Goal: Task Accomplishment & Management: Use online tool/utility

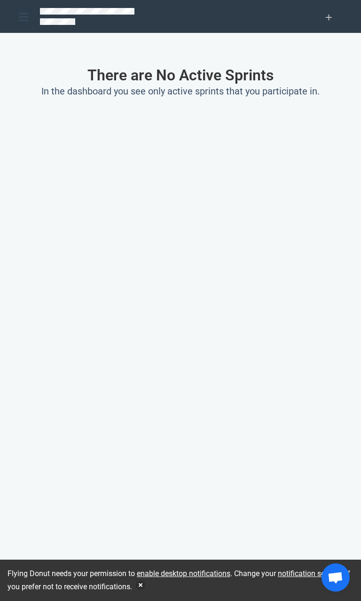
click at [20, 17] on icon at bounding box center [24, 17] width 10 height 8
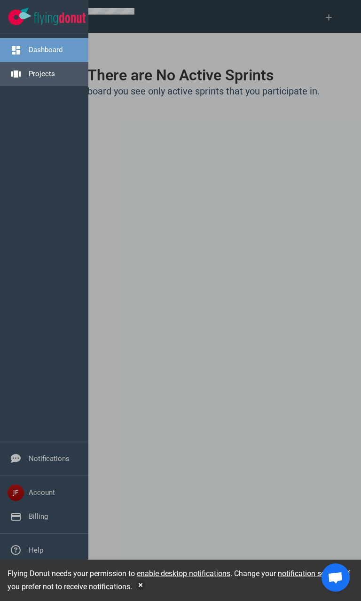
click at [31, 77] on link "Projects" at bounding box center [42, 74] width 26 height 8
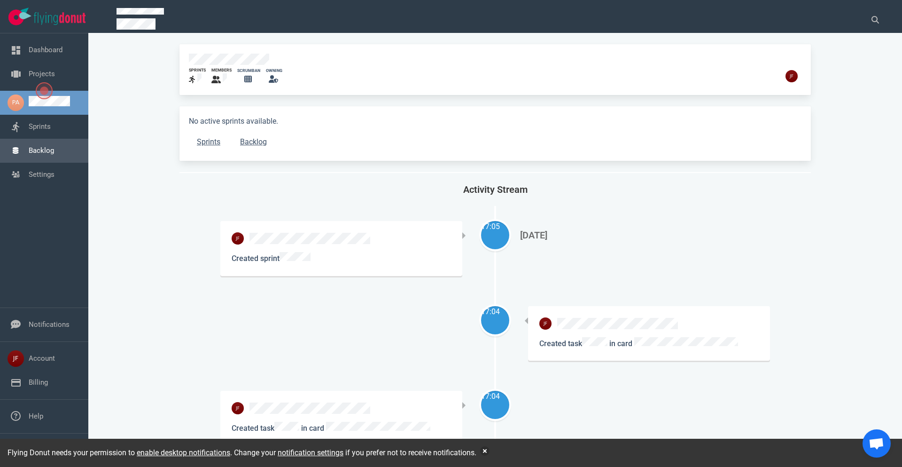
click at [38, 155] on link "Backlog" at bounding box center [41, 150] width 25 height 8
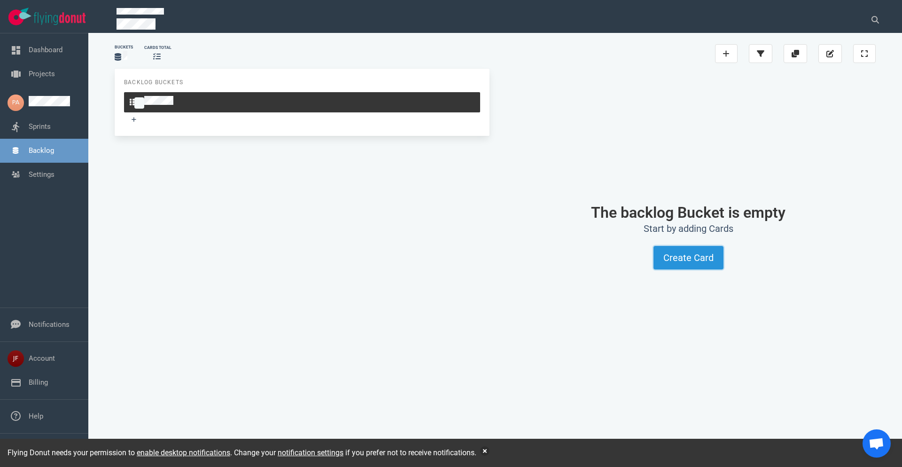
click at [360, 258] on button "Create Card" at bounding box center [689, 257] width 70 height 23
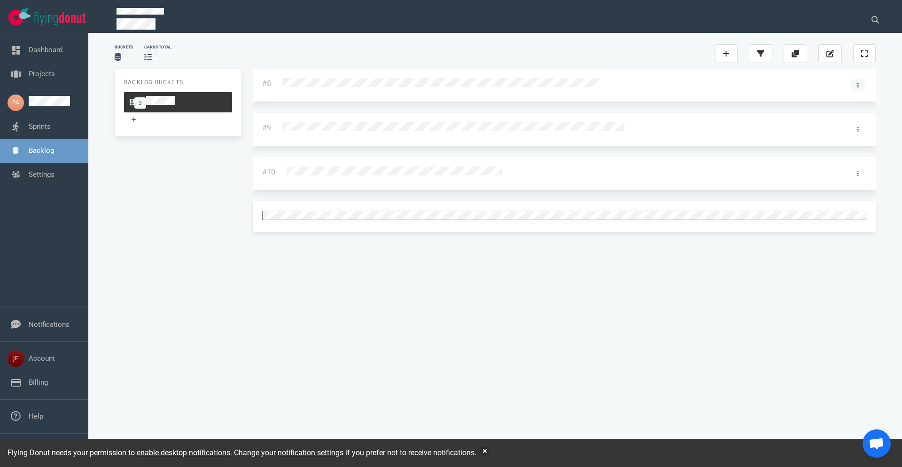
click at [360, 84] on link at bounding box center [858, 85] width 16 height 14
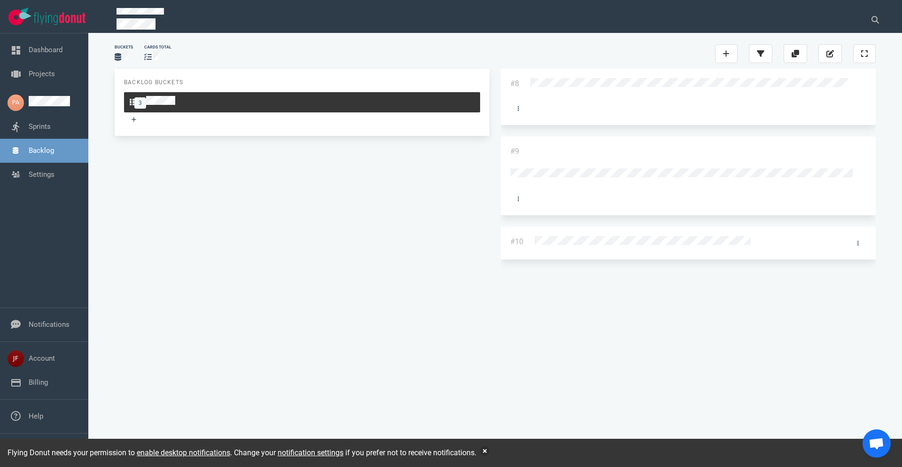
click at [0, 0] on link "Show Details" at bounding box center [0, 0] width 0 height 0
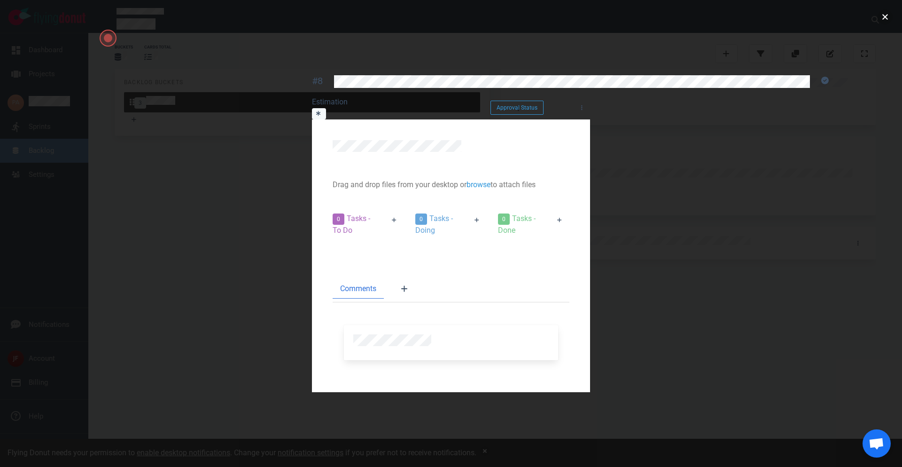
click at [360, 19] on button "close" at bounding box center [885, 16] width 15 height 15
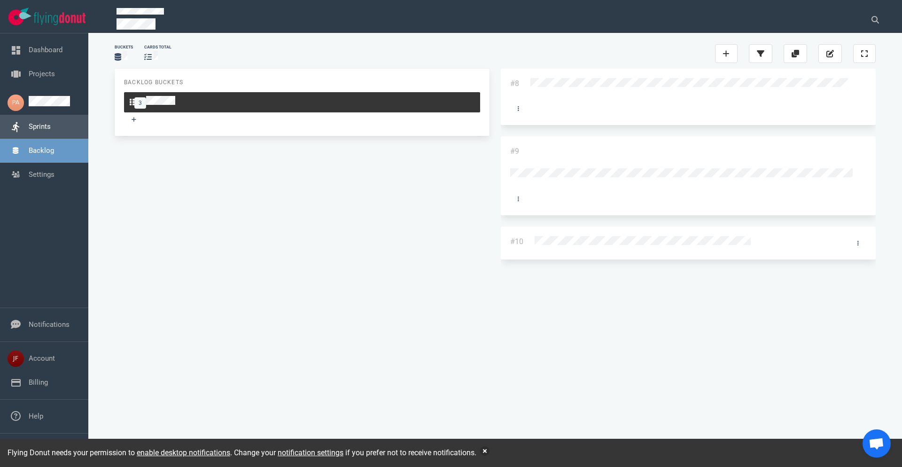
click at [37, 131] on link "Sprints" at bounding box center [40, 126] width 22 height 8
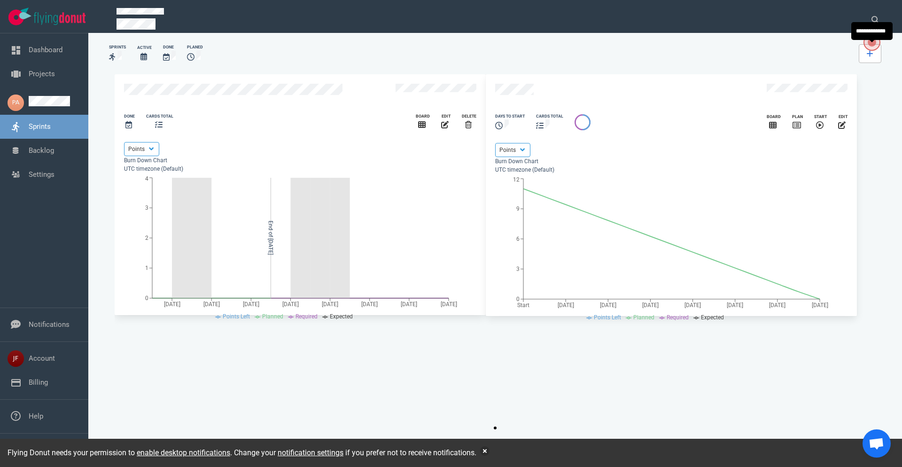
click at [360, 53] on link at bounding box center [870, 53] width 23 height 19
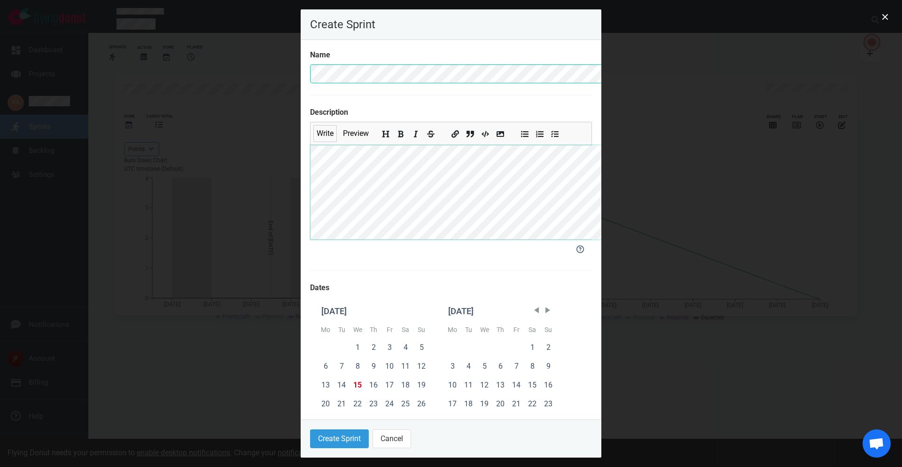
scroll to position [148, 0]
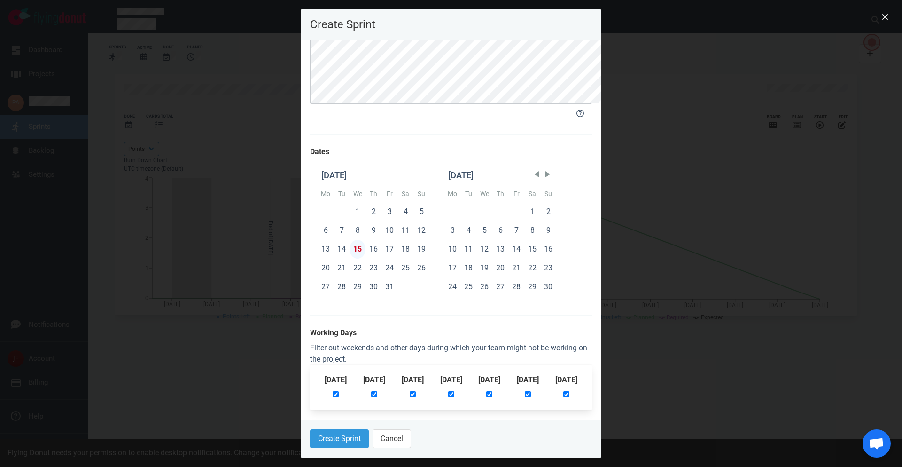
click at [350, 248] on div "15" at bounding box center [358, 249] width 16 height 19
click at [350, 269] on div "22" at bounding box center [358, 267] width 16 height 19
click at [360, 393] on input "checkbox" at bounding box center [566, 394] width 6 height 6
checkbox input "false"
click at [360, 394] on input "checkbox" at bounding box center [528, 394] width 6 height 6
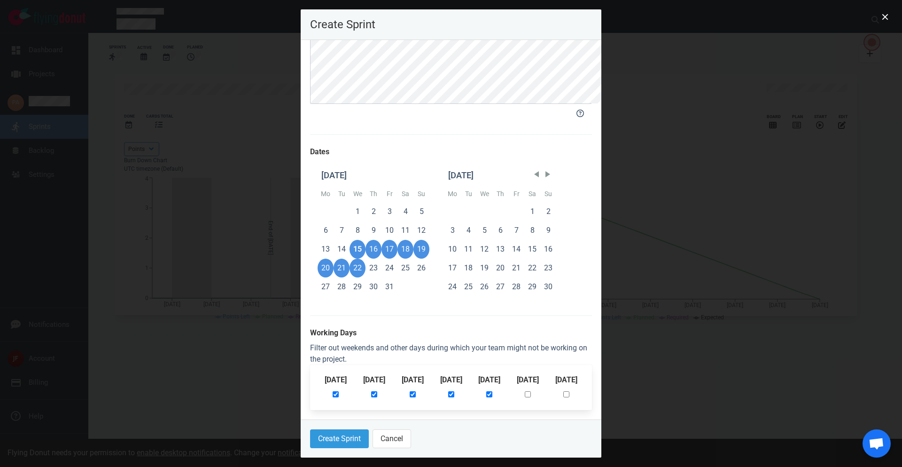
checkbox input "false"
click at [360, 394] on input "checkbox" at bounding box center [489, 394] width 6 height 6
checkbox input "false"
click at [310, 442] on button "Create Sprint" at bounding box center [339, 438] width 59 height 19
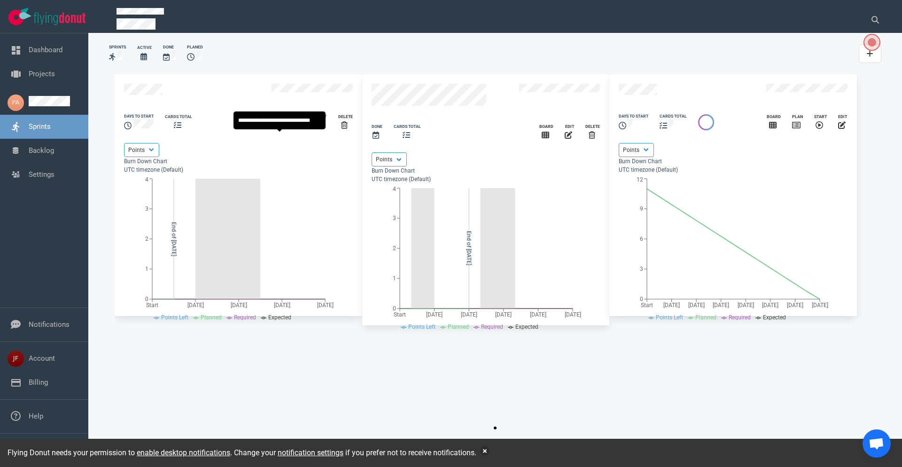
click at [277, 131] on div "slide 1 of 3" at bounding box center [277, 125] width 11 height 11
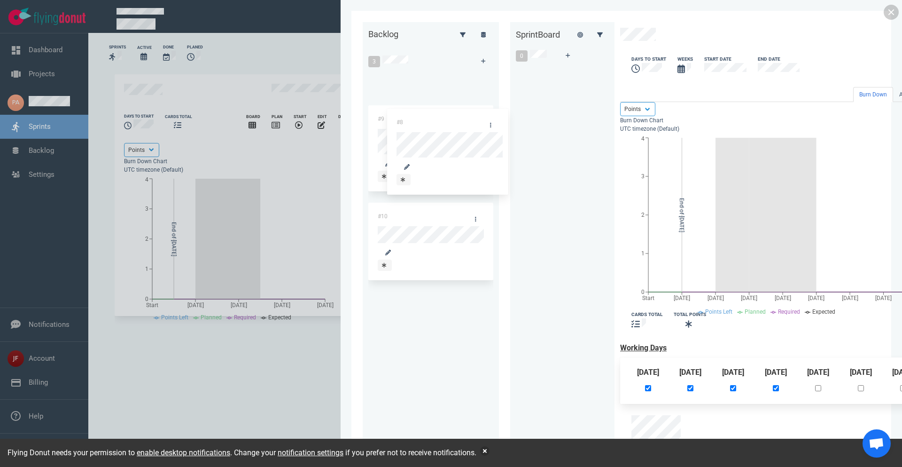
drag, startPoint x: 250, startPoint y: 87, endPoint x: 427, endPoint y: 66, distance: 177.9
click at [360, 66] on div "Backlog 3 #8 #9 #10 #8 Sprint Board 0 days to start Weeks Start Date End Date B…" at bounding box center [621, 233] width 517 height 422
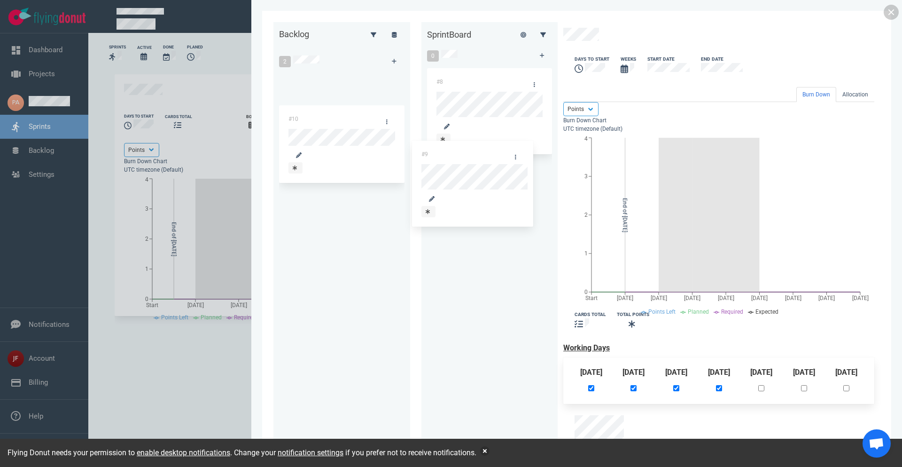
drag, startPoint x: 253, startPoint y: 84, endPoint x: 447, endPoint y: 152, distance: 205.1
click at [360, 152] on div "Backlog 2 #9 #10 #9 Sprint Board 0 #8 days to start Weeks Start Date End Date B…" at bounding box center [576, 233] width 607 height 422
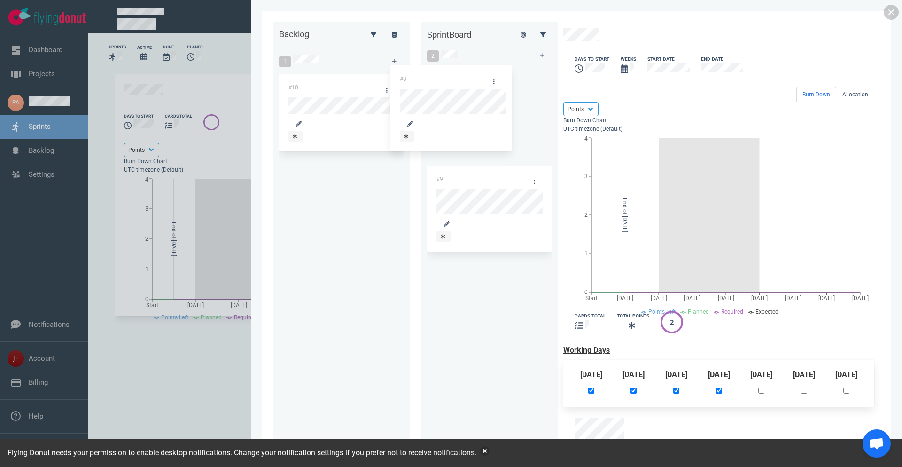
drag, startPoint x: 438, startPoint y: 82, endPoint x: 449, endPoint y: 75, distance: 12.8
click at [360, 75] on div "#8 #9 #8" at bounding box center [489, 165] width 125 height 195
click at [360, 15] on link at bounding box center [891, 12] width 15 height 15
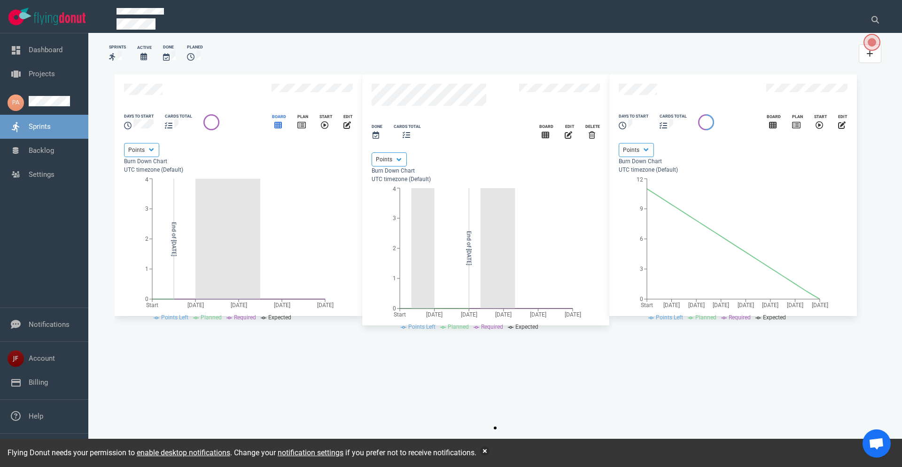
click at [281, 128] on icon "slide 1 of 3" at bounding box center [278, 125] width 8 height 7
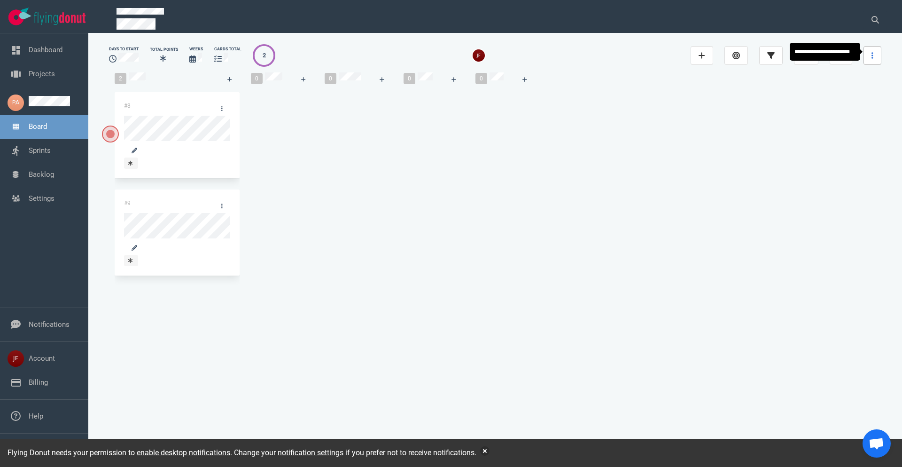
click at [360, 56] on link at bounding box center [873, 55] width 18 height 19
click at [0, 0] on link "Edit Details" at bounding box center [0, 0] width 0 height 0
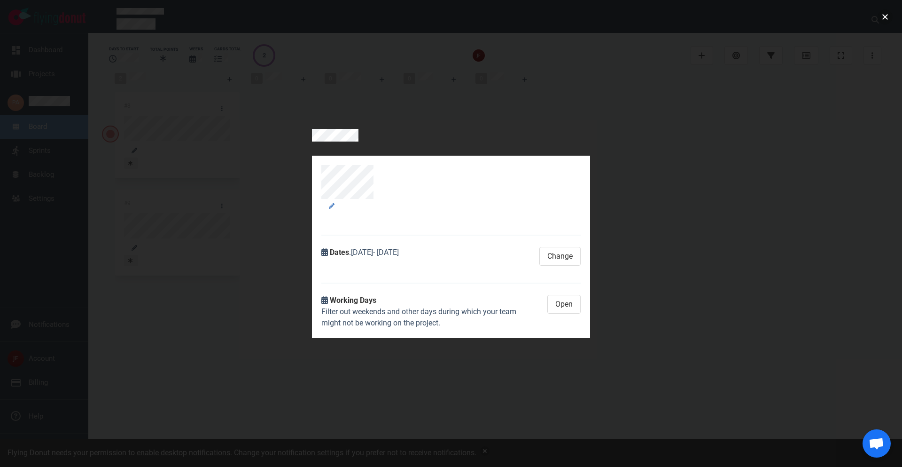
click at [360, 16] on button "close" at bounding box center [885, 16] width 15 height 15
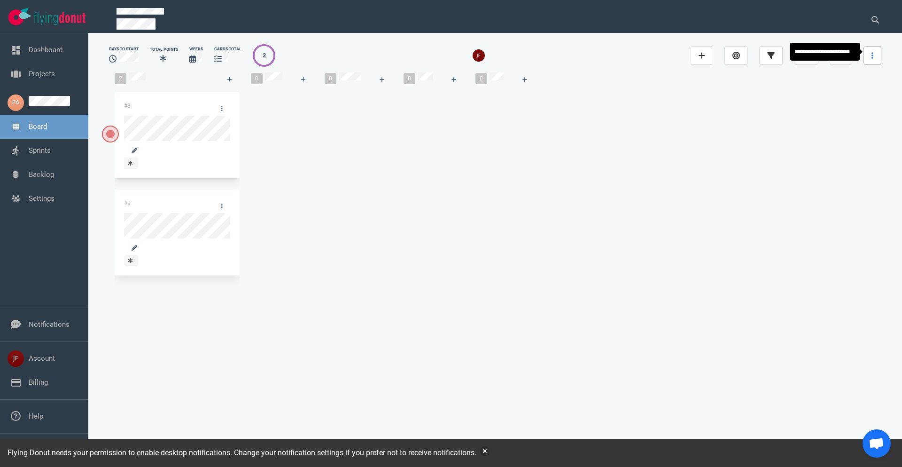
click at [360, 52] on icon at bounding box center [873, 55] width 2 height 7
click at [0, 0] on link "Edit Columns" at bounding box center [0, 0] width 0 height 0
select select "DOING"
select select "DONE"
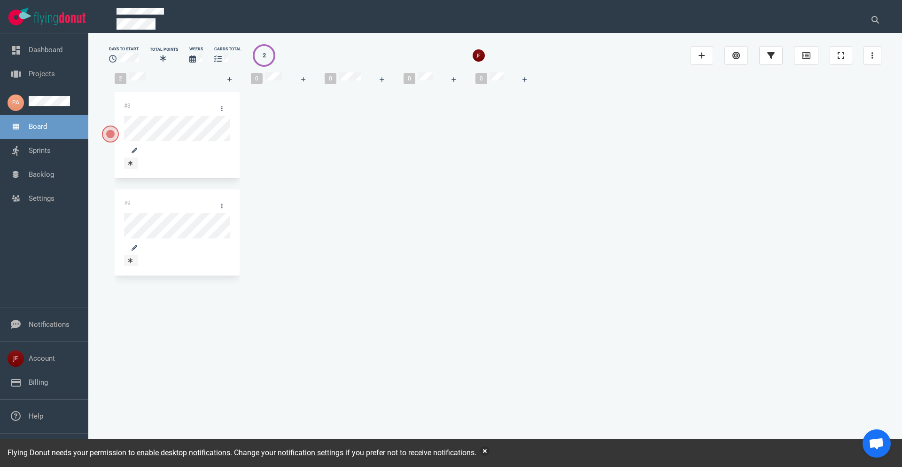
select select "DOING"
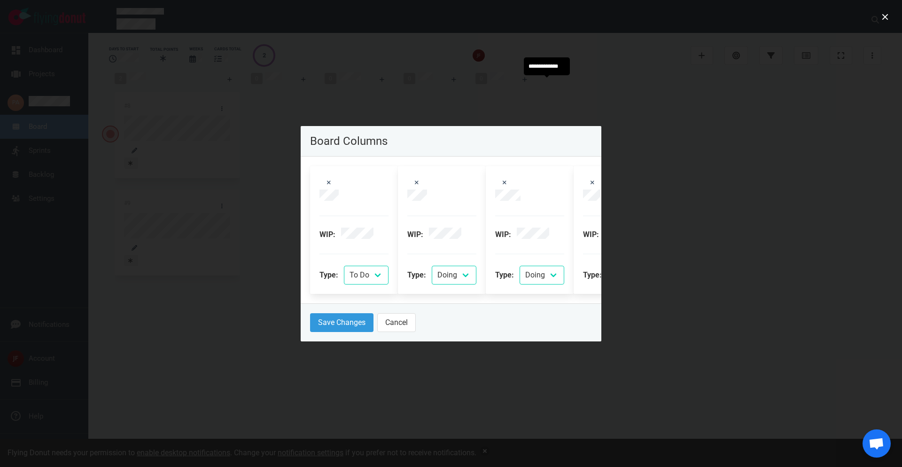
click at [360, 179] on icon at bounding box center [680, 182] width 4 height 6
click at [310, 332] on button "Save Changes" at bounding box center [341, 322] width 63 height 19
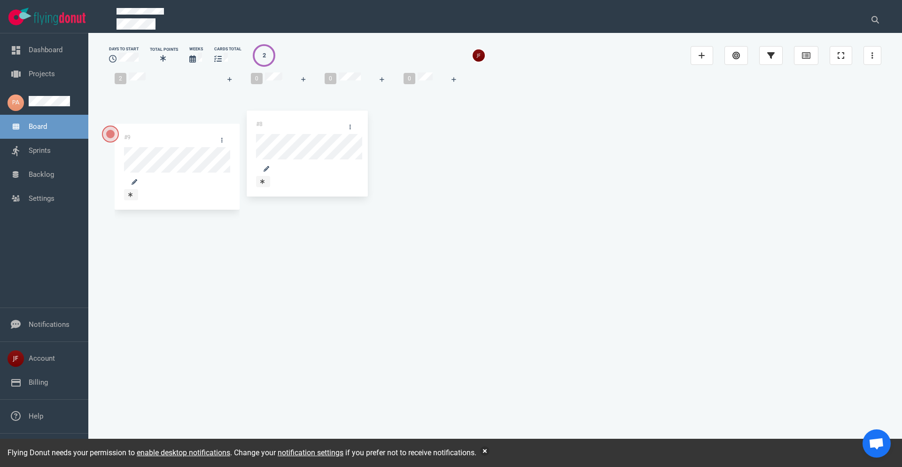
drag, startPoint x: 158, startPoint y: 112, endPoint x: 312, endPoint y: 116, distance: 153.2
click at [312, 116] on div "2 #8 #9 #8 0 0 0" at bounding box center [495, 185] width 772 height 237
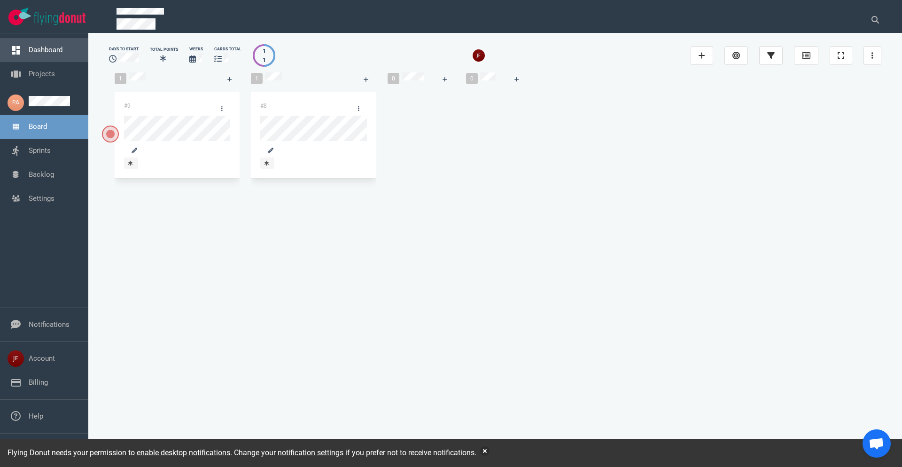
click at [47, 51] on link "Dashboard" at bounding box center [46, 50] width 34 height 8
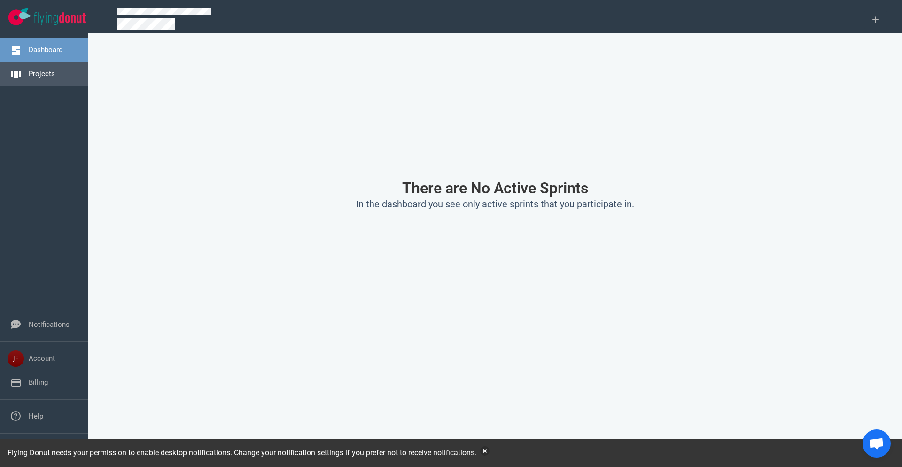
click at [49, 75] on link "Projects" at bounding box center [42, 74] width 26 height 8
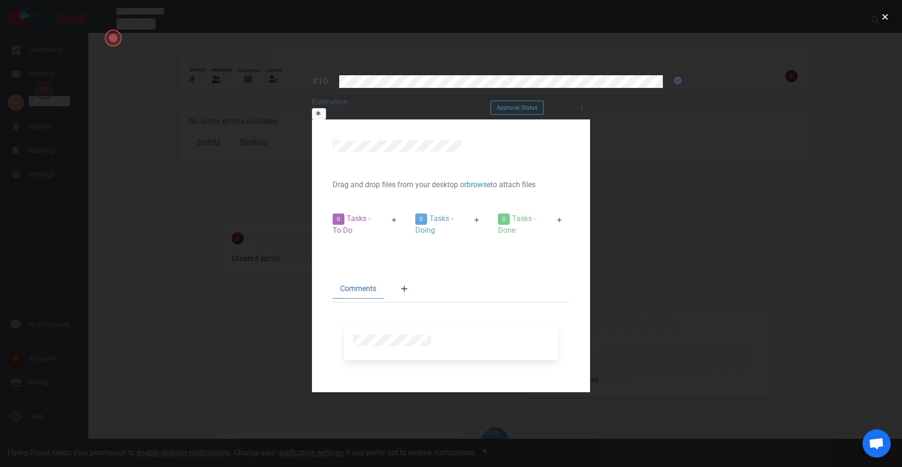
click at [360, 22] on button "close" at bounding box center [885, 16] width 15 height 15
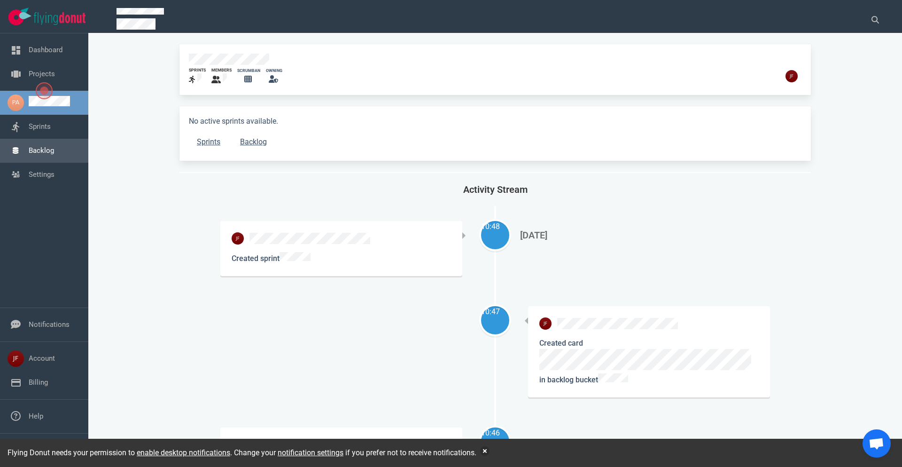
click at [50, 152] on link "Backlog" at bounding box center [41, 150] width 25 height 8
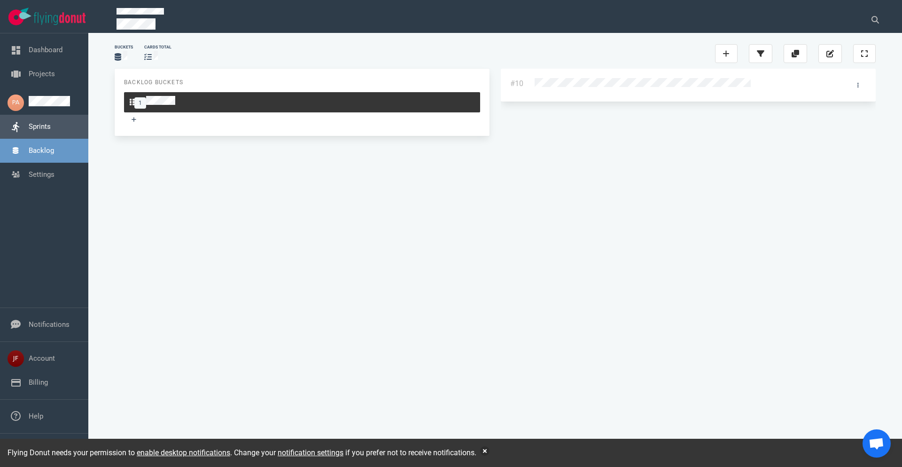
click at [39, 131] on link "Sprints" at bounding box center [40, 126] width 22 height 8
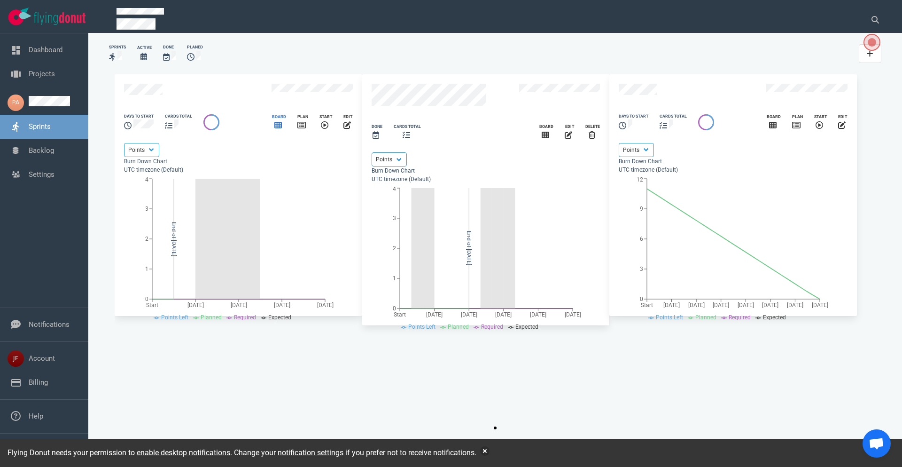
click at [280, 128] on icon "slide 1 of 3" at bounding box center [278, 125] width 8 height 7
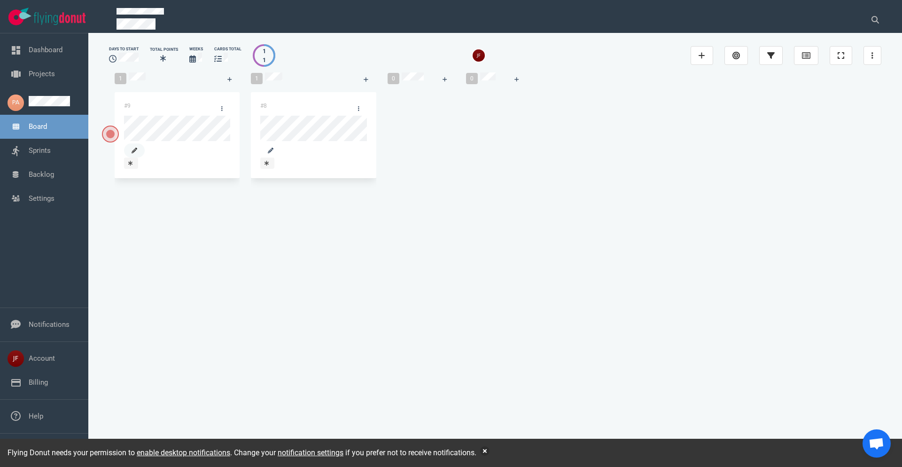
click at [137, 148] on icon at bounding box center [135, 151] width 6 height 6
click at [39, 177] on link "Backlog" at bounding box center [41, 174] width 25 height 8
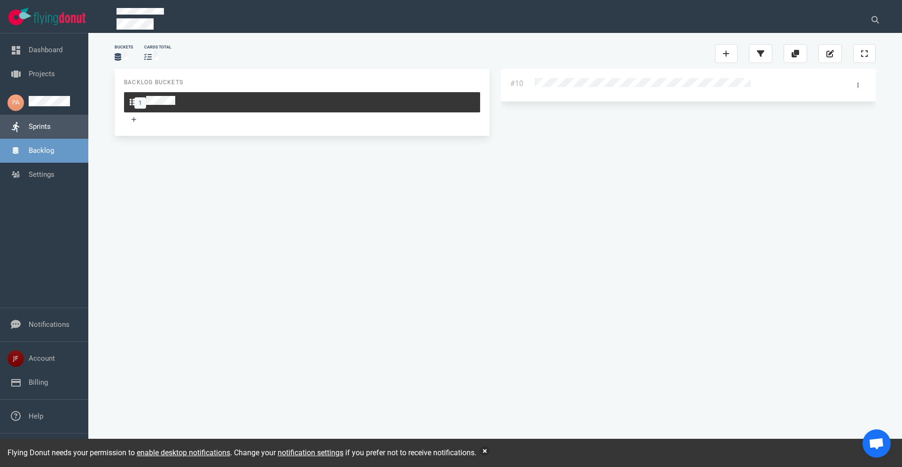
click at [33, 129] on link "Sprints" at bounding box center [40, 126] width 22 height 8
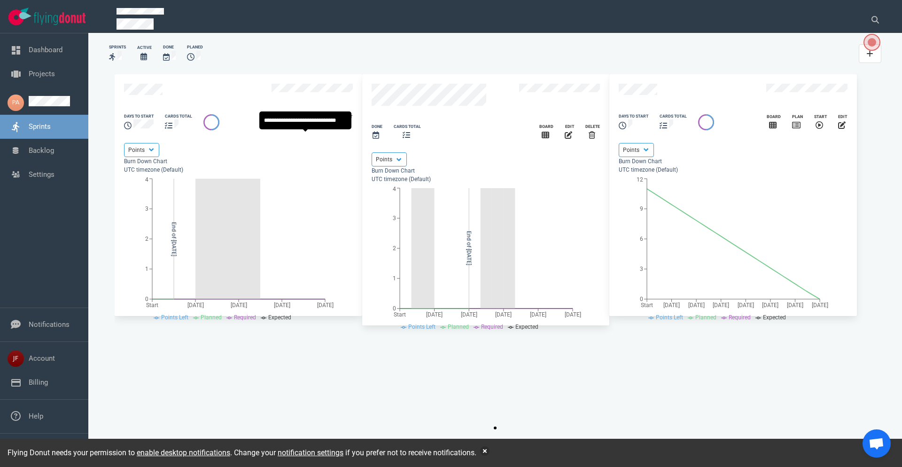
click at [303, 129] on icon "slide 1 of 3" at bounding box center [301, 125] width 8 height 8
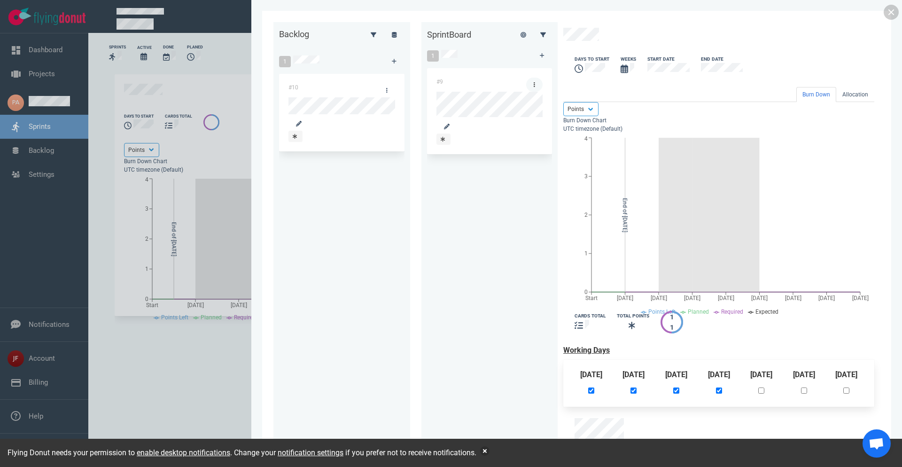
click at [360, 85] on link at bounding box center [534, 85] width 16 height 14
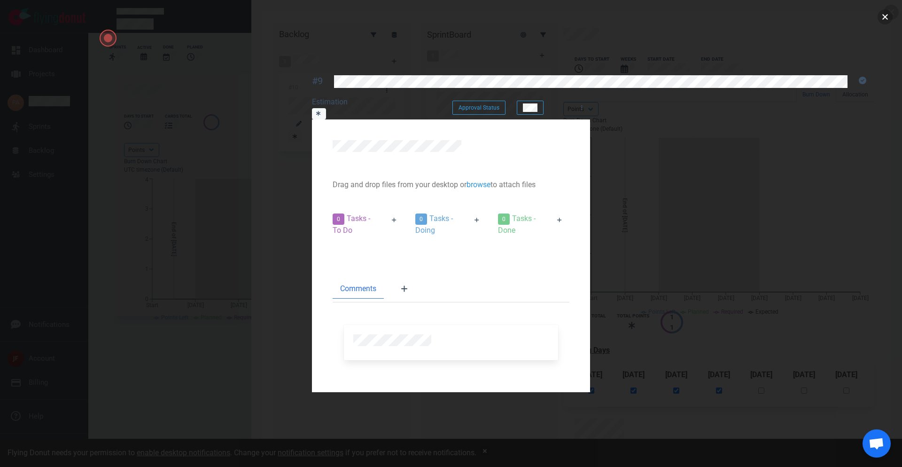
click at [360, 20] on button "close" at bounding box center [885, 16] width 15 height 15
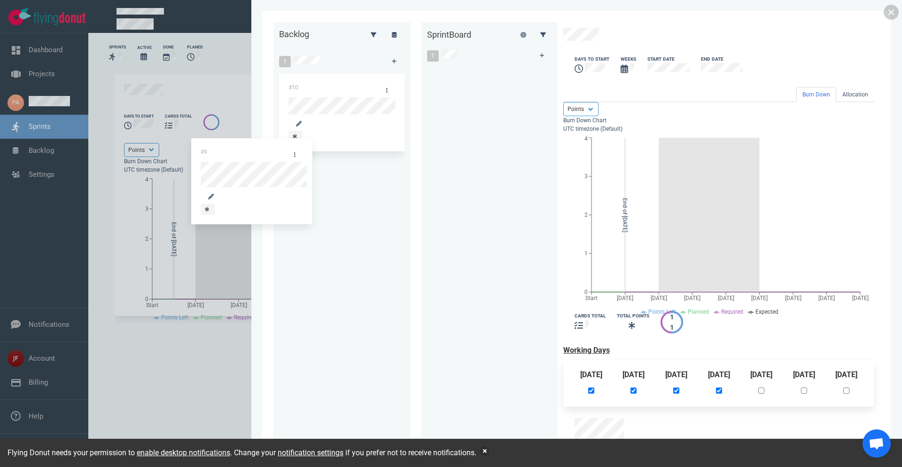
drag, startPoint x: 429, startPoint y: 83, endPoint x: 240, endPoint y: 148, distance: 200.3
click at [273, 148] on div "Backlog 1 #10 Sprint Board 1 #9 #9 days to start Weeks Start Date End Date Burn…" at bounding box center [576, 233] width 607 height 422
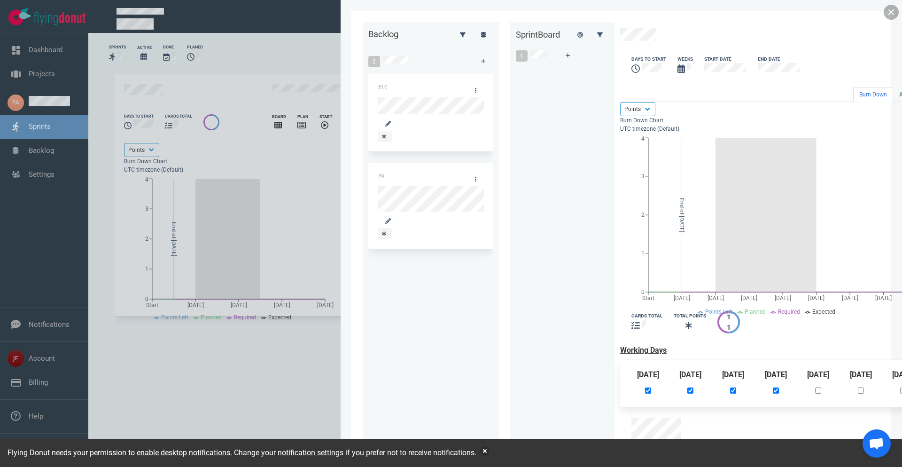
click at [360, 15] on link at bounding box center [891, 12] width 15 height 15
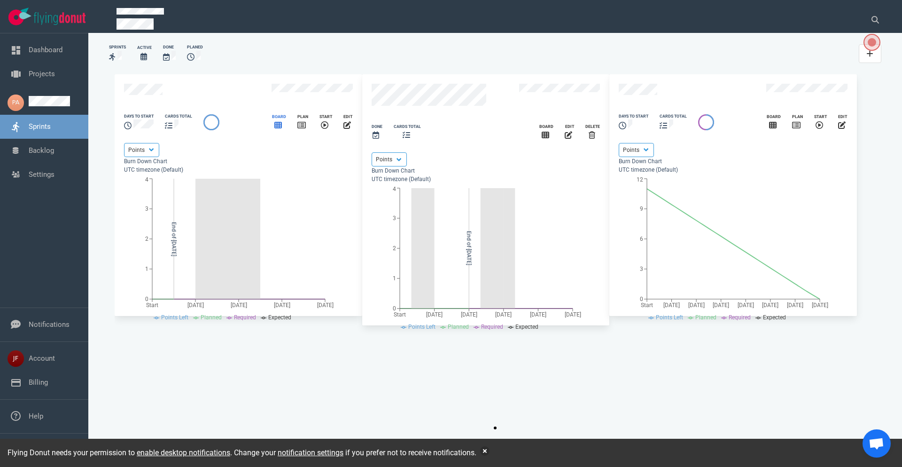
click at [279, 129] on icon "slide 1 of 3" at bounding box center [278, 125] width 8 height 8
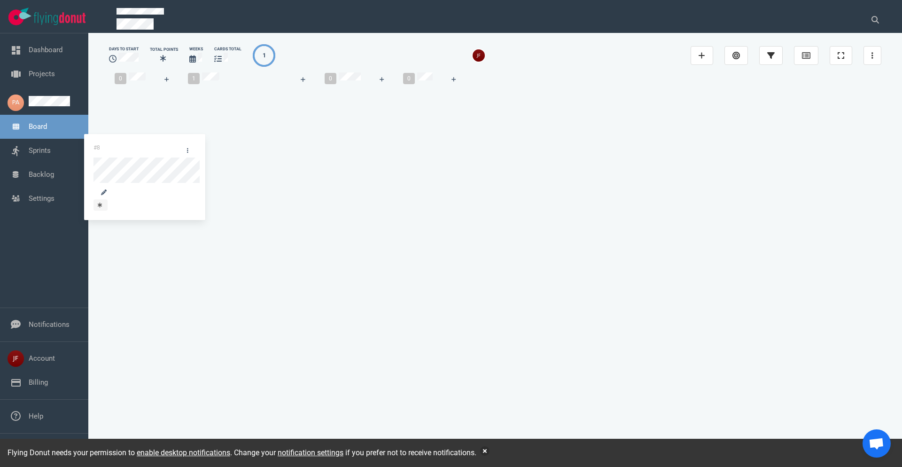
drag, startPoint x: 300, startPoint y: 114, endPoint x: 140, endPoint y: 144, distance: 162.9
click at [140, 144] on div "0 1 #8 #8 0 0" at bounding box center [495, 137] width 772 height 140
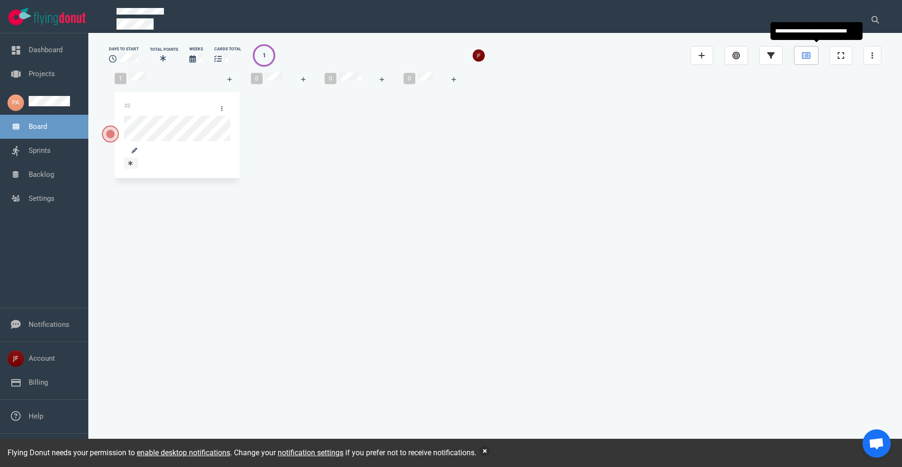
click at [360, 54] on icon at bounding box center [806, 56] width 8 height 8
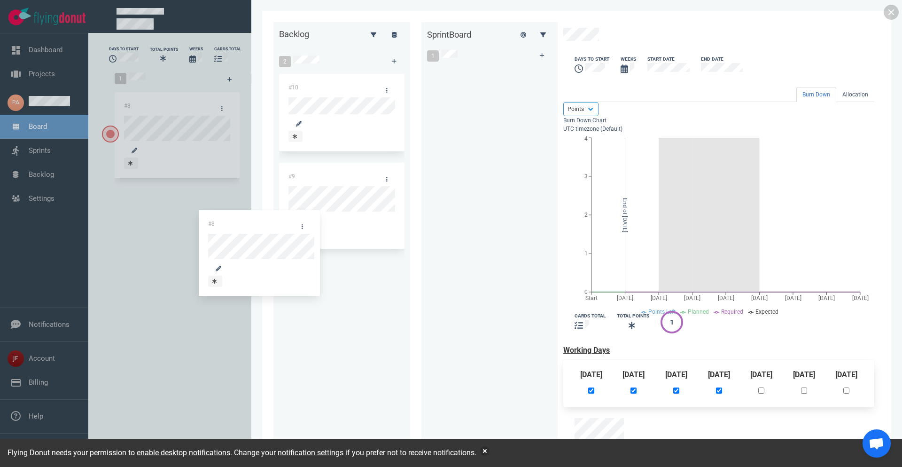
drag, startPoint x: 444, startPoint y: 80, endPoint x: 262, endPoint y: 218, distance: 227.4
click at [273, 218] on div "Backlog 2 #10 #9 Sprint Board 1 #8 #8 days to start Weeks Start Date End Date B…" at bounding box center [576, 233] width 607 height 422
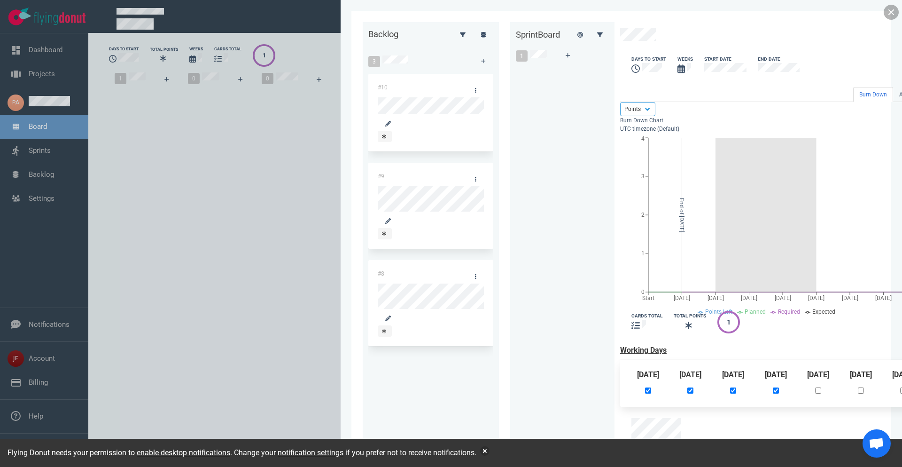
click at [360, 14] on link at bounding box center [891, 12] width 15 height 15
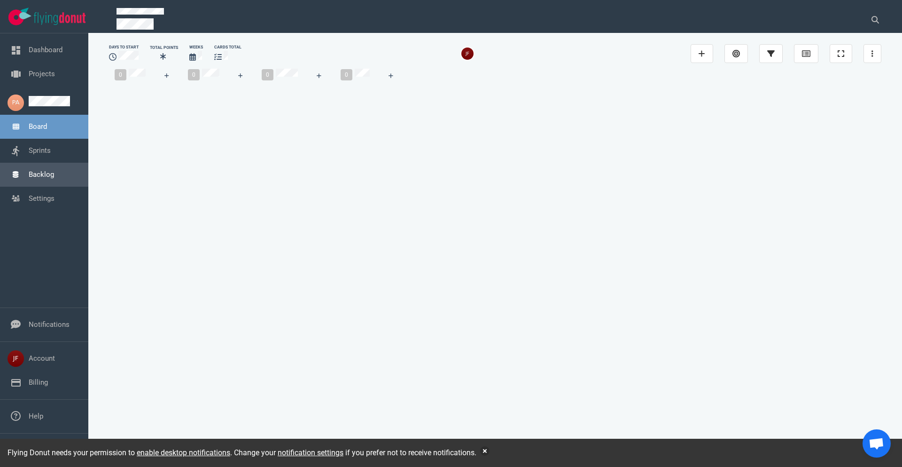
click at [44, 176] on link "Backlog" at bounding box center [41, 174] width 25 height 8
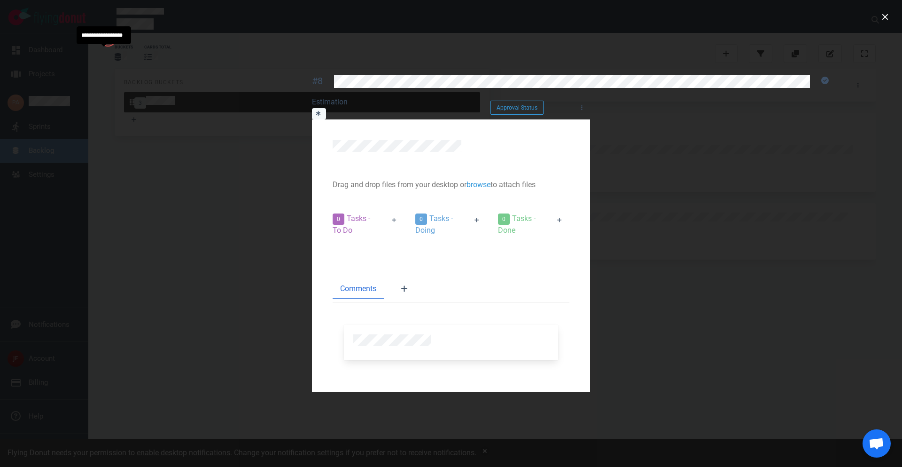
click at [316, 110] on icon at bounding box center [318, 113] width 4 height 6
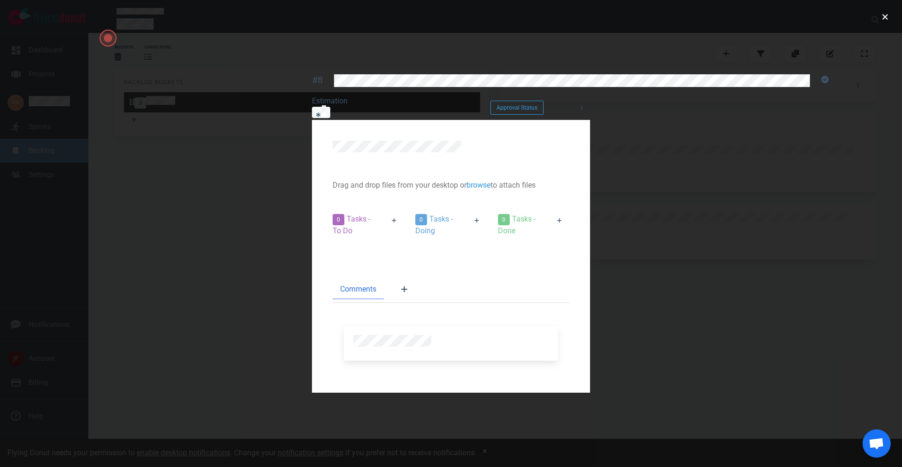
click at [360, 21] on button "close" at bounding box center [885, 16] width 15 height 15
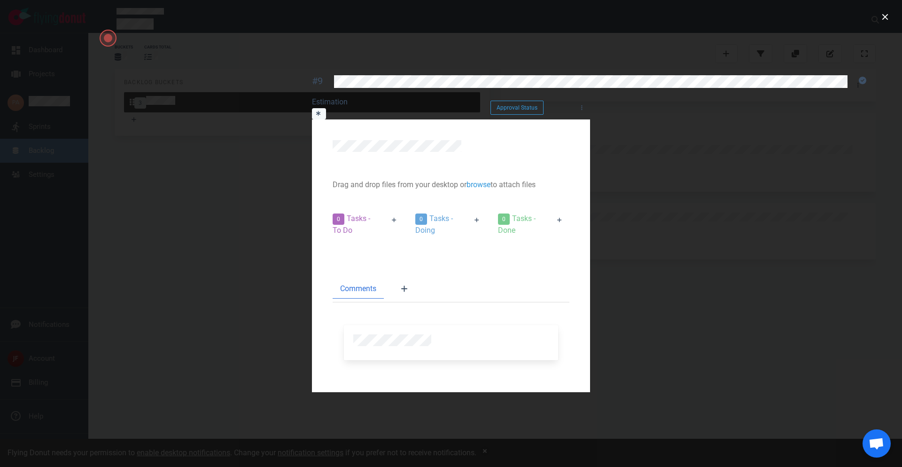
click at [316, 111] on icon at bounding box center [318, 113] width 4 height 5
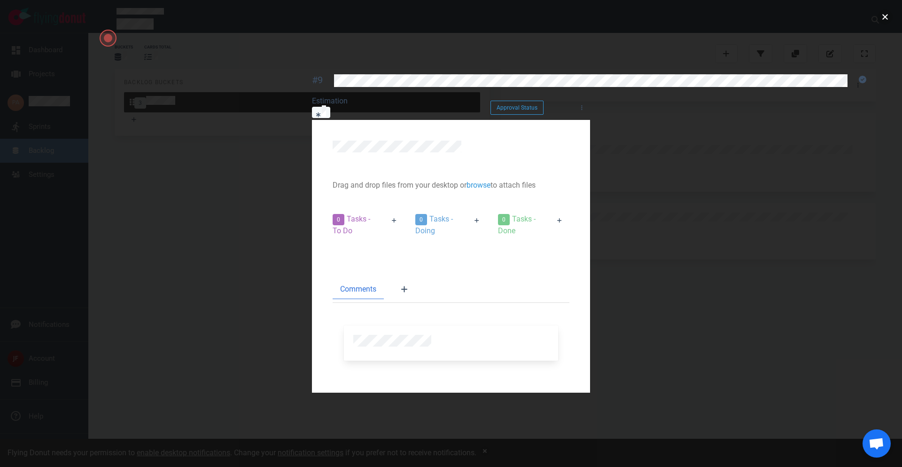
click at [360, 20] on button "close" at bounding box center [885, 16] width 15 height 15
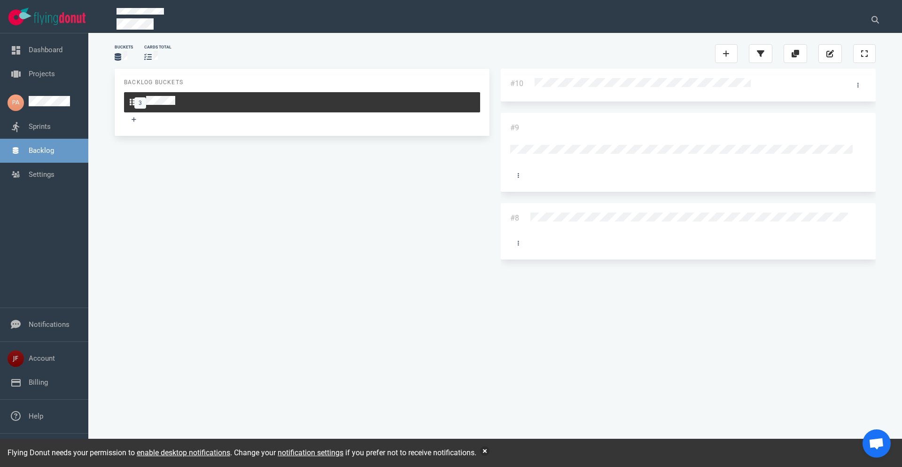
click at [360, 87] on div at bounding box center [681, 84] width 293 height 12
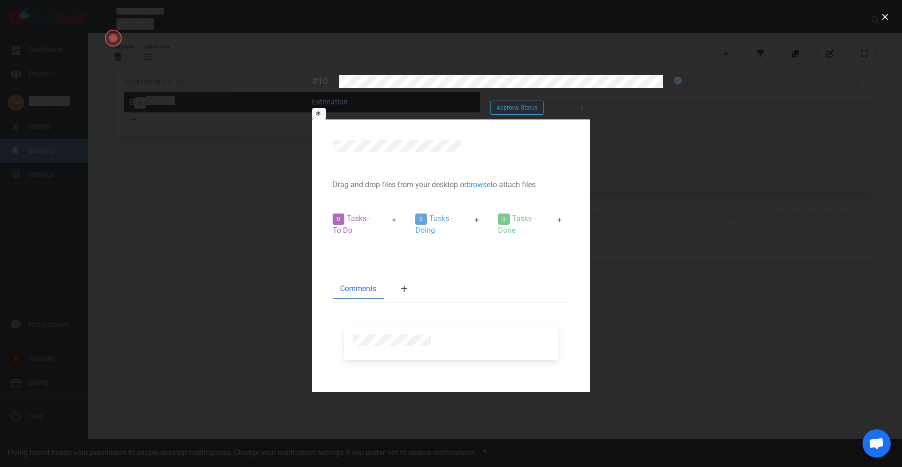
click at [316, 110] on icon at bounding box center [318, 113] width 4 height 6
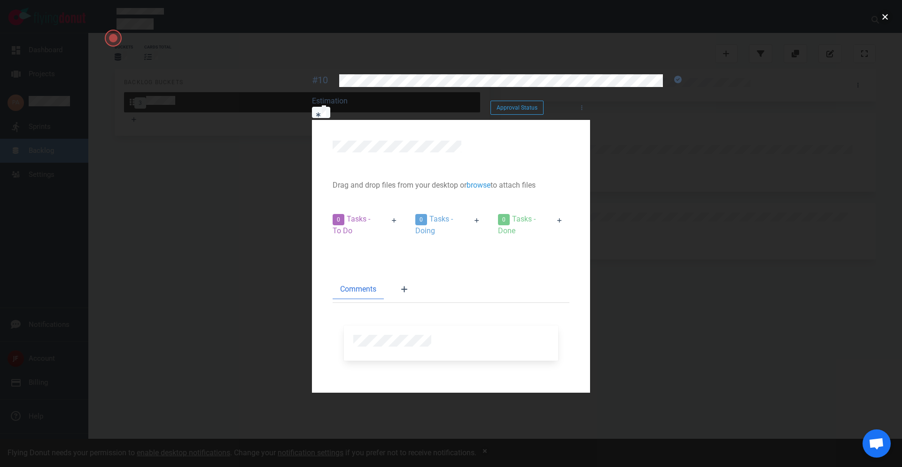
click at [360, 20] on button "close" at bounding box center [885, 16] width 15 height 15
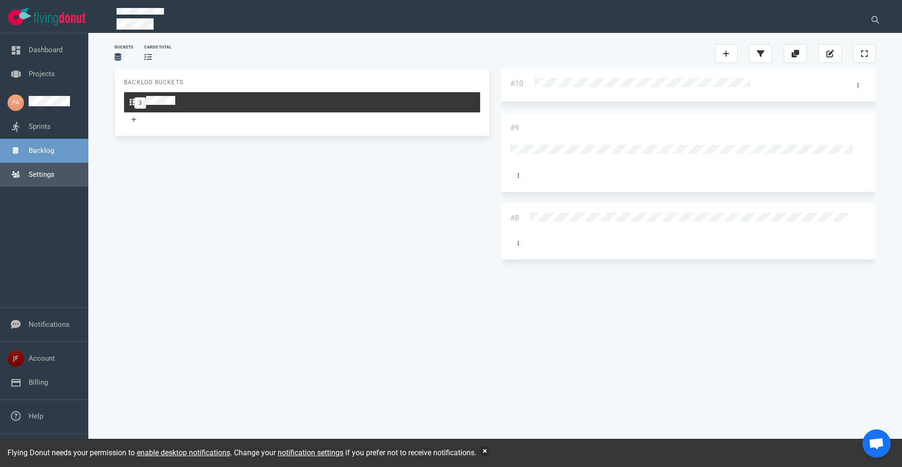
click at [43, 178] on link "Settings" at bounding box center [42, 174] width 26 height 8
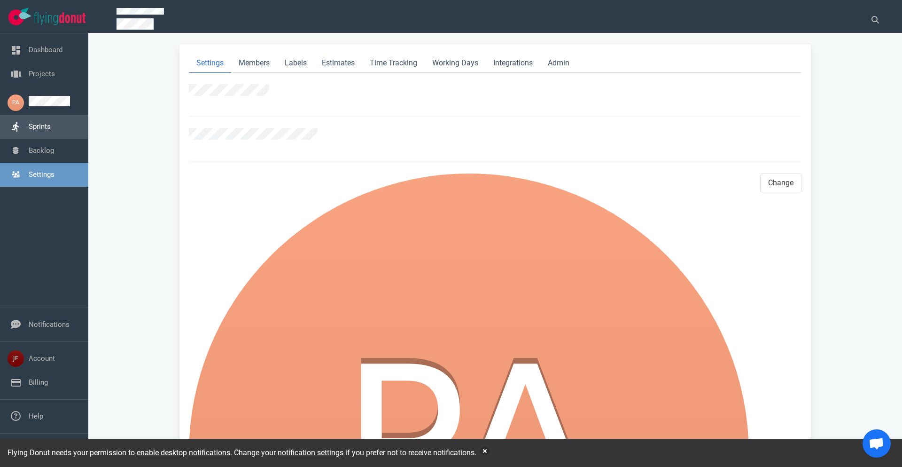
click at [46, 127] on link "Sprints" at bounding box center [40, 126] width 22 height 8
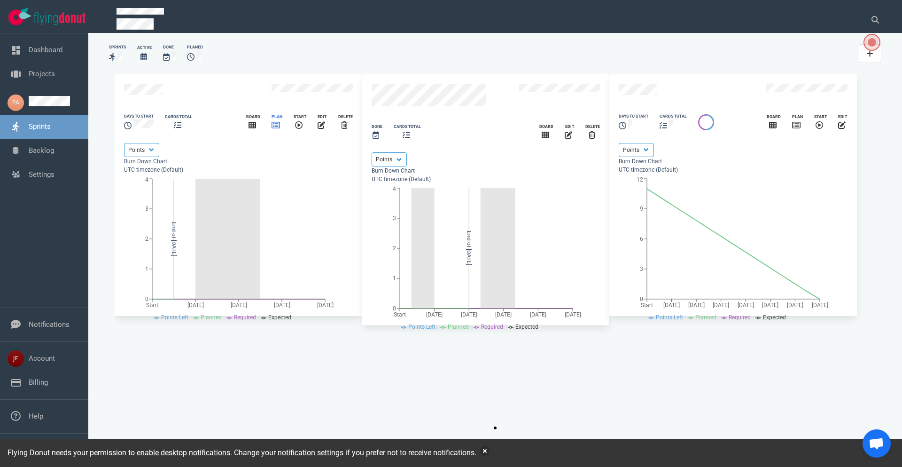
click at [279, 129] on icon "slide 1 of 3" at bounding box center [276, 125] width 8 height 8
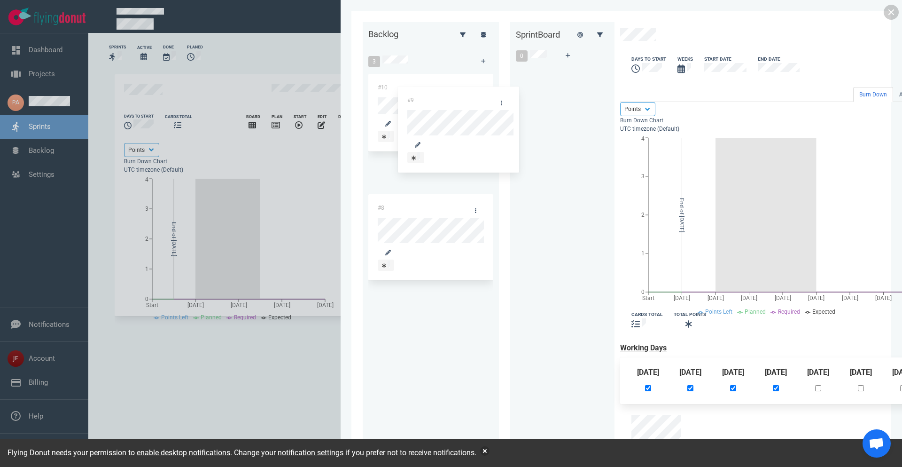
drag, startPoint x: 254, startPoint y: 142, endPoint x: 434, endPoint y: 99, distance: 184.7
click at [360, 99] on div "Backlog 3 #10 #9 #8 #9 Sprint Board 0 days to start Weeks Start Date End Date B…" at bounding box center [621, 233] width 517 height 422
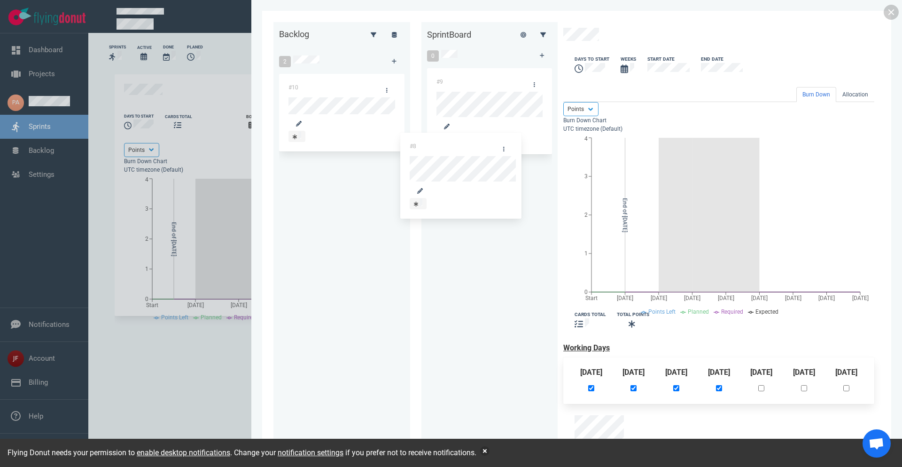
drag, startPoint x: 257, startPoint y: 140, endPoint x: 433, endPoint y: 140, distance: 176.7
click at [360, 142] on div "Backlog 2 #10 #8 #8 Sprint Board 0 #9 days to start Weeks Start Date End Date B…" at bounding box center [576, 233] width 607 height 422
click at [360, 11] on link at bounding box center [891, 12] width 15 height 15
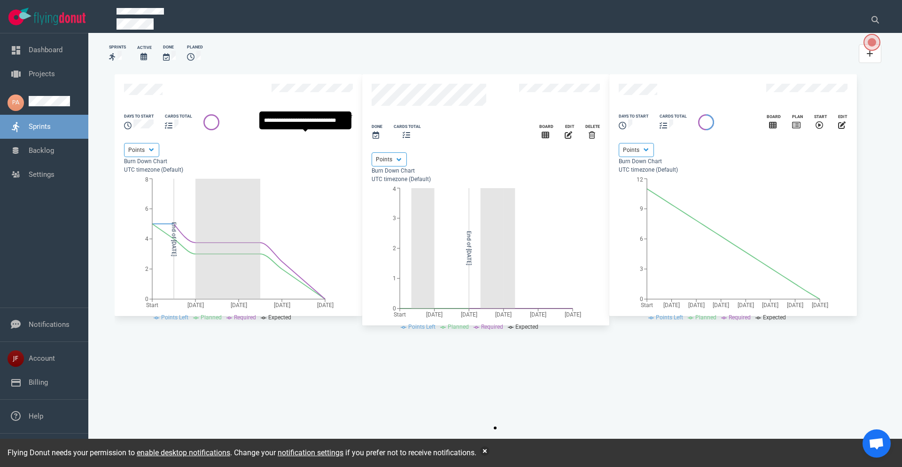
click at [281, 129] on icon "slide 1 of 3" at bounding box center [278, 125] width 8 height 8
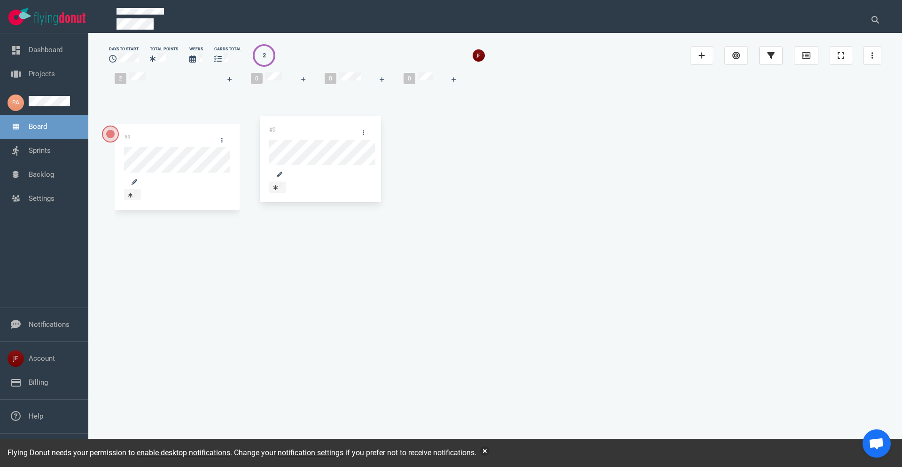
drag, startPoint x: 177, startPoint y: 116, endPoint x: 330, endPoint y: 128, distance: 153.7
click at [333, 128] on div "2 #9 #8 #9 0 0 0" at bounding box center [495, 185] width 772 height 237
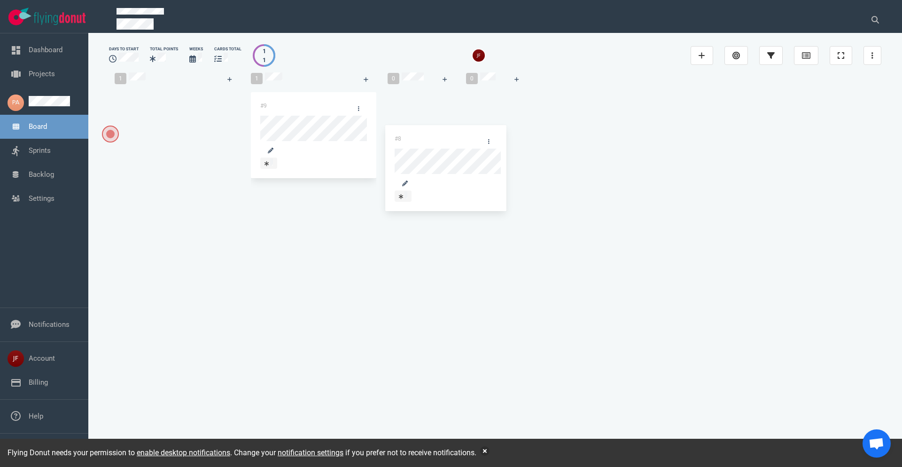
drag, startPoint x: 164, startPoint y: 117, endPoint x: 446, endPoint y: 139, distance: 282.7
click at [360, 139] on div "1 #8 #8 1 #9 0 0" at bounding box center [495, 137] width 772 height 140
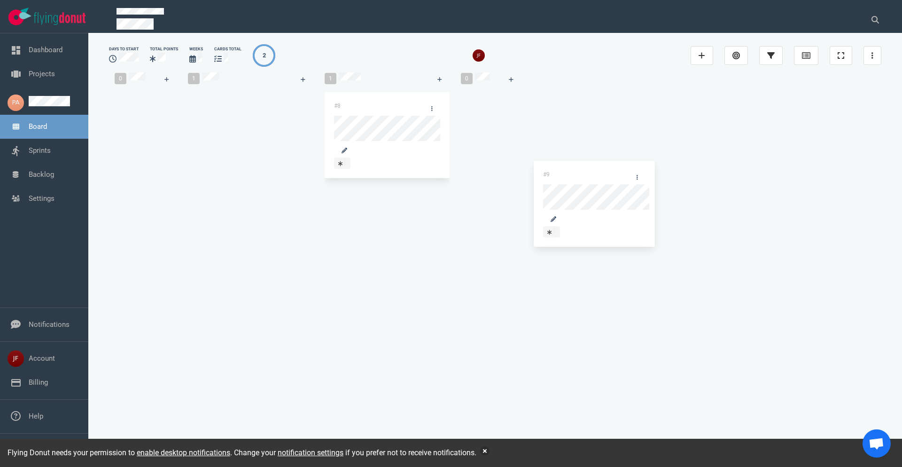
drag, startPoint x: 309, startPoint y: 115, endPoint x: 599, endPoint y: 171, distance: 295.0
click at [360, 171] on div "0 1 #9 #9 1 #8 0" at bounding box center [495, 137] width 772 height 140
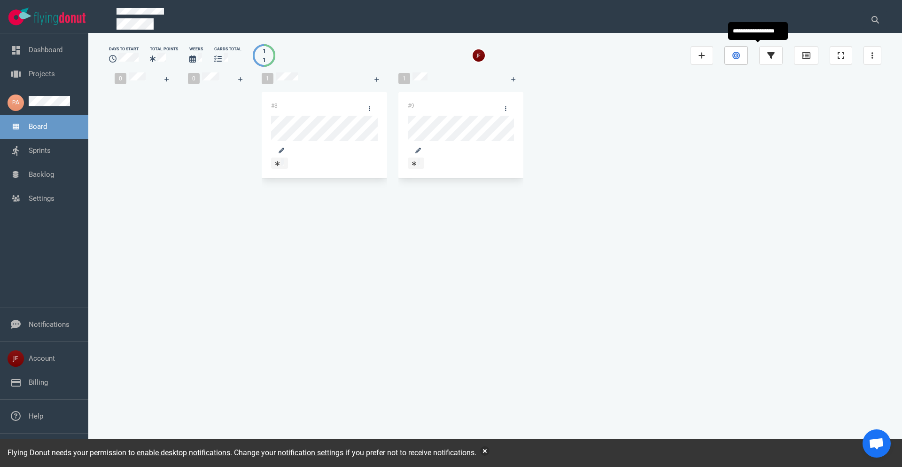
click at [360, 54] on icon at bounding box center [736, 56] width 8 height 8
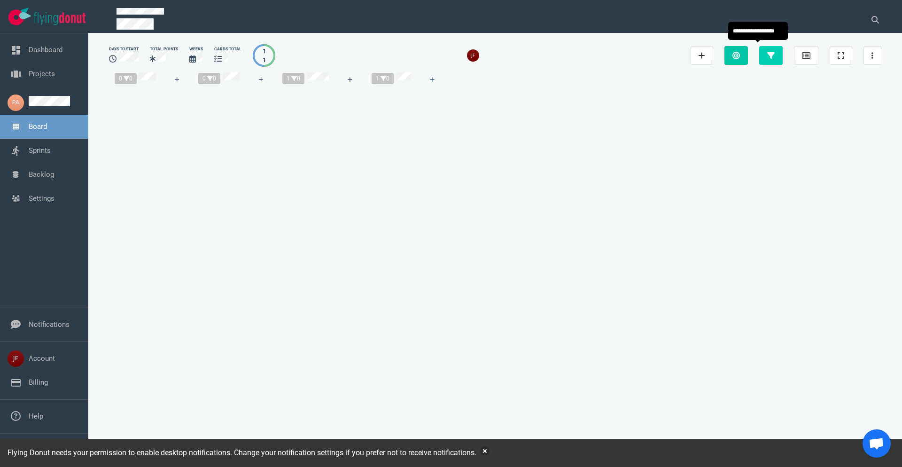
click at [360, 54] on icon at bounding box center [736, 56] width 8 height 8
